Goal: Task Accomplishment & Management: Manage account settings

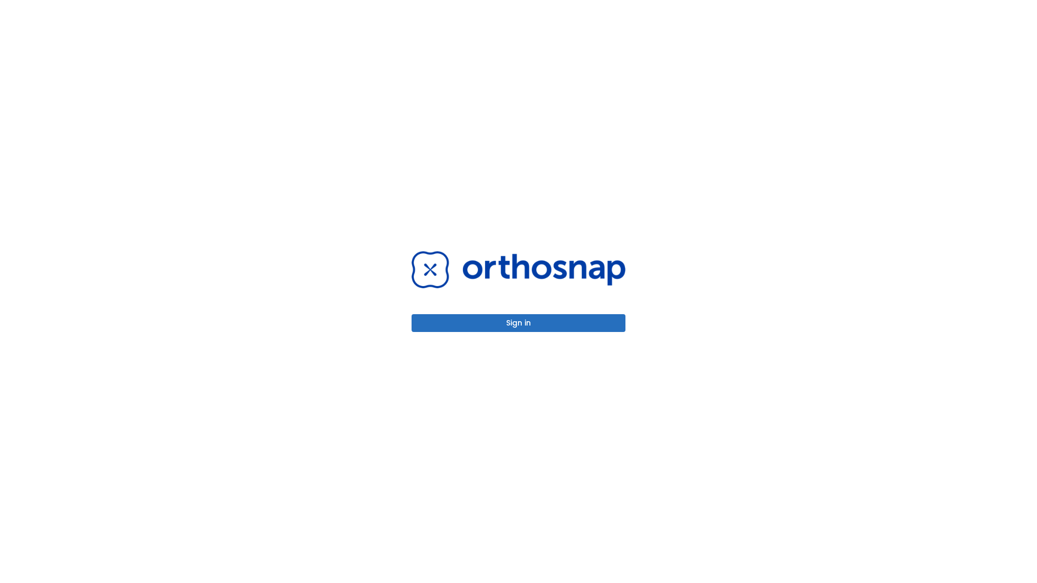
click at [518, 323] on button "Sign in" at bounding box center [519, 323] width 214 height 18
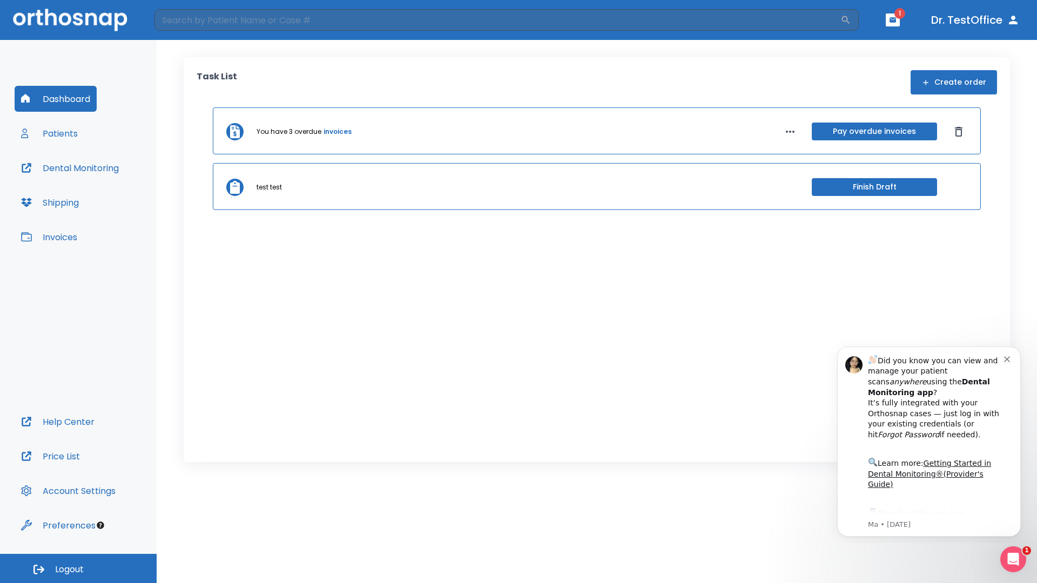
click at [78, 569] on span "Logout" at bounding box center [69, 570] width 29 height 12
